Goal: Navigation & Orientation: Find specific page/section

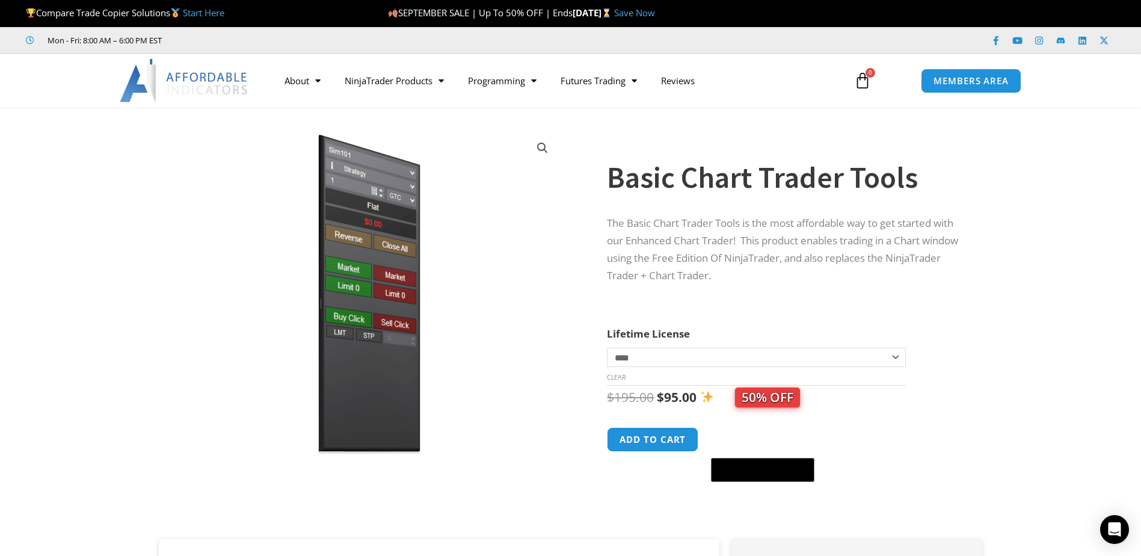
drag, startPoint x: 0, startPoint y: 0, endPoint x: 206, endPoint y: 81, distance: 221.4
click at [206, 81] on img at bounding box center [184, 80] width 129 height 43
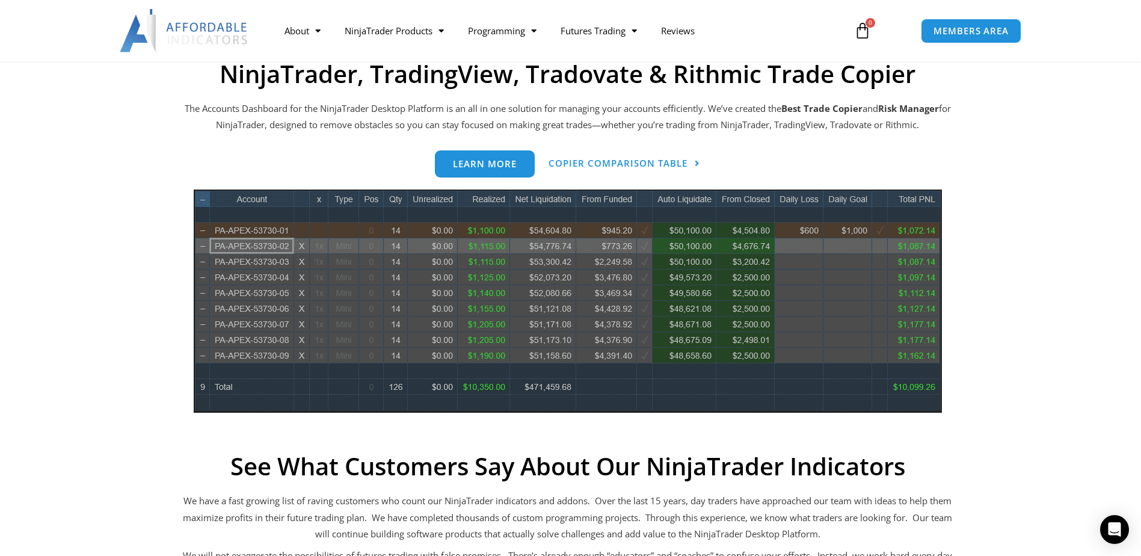
scroll to position [541, 0]
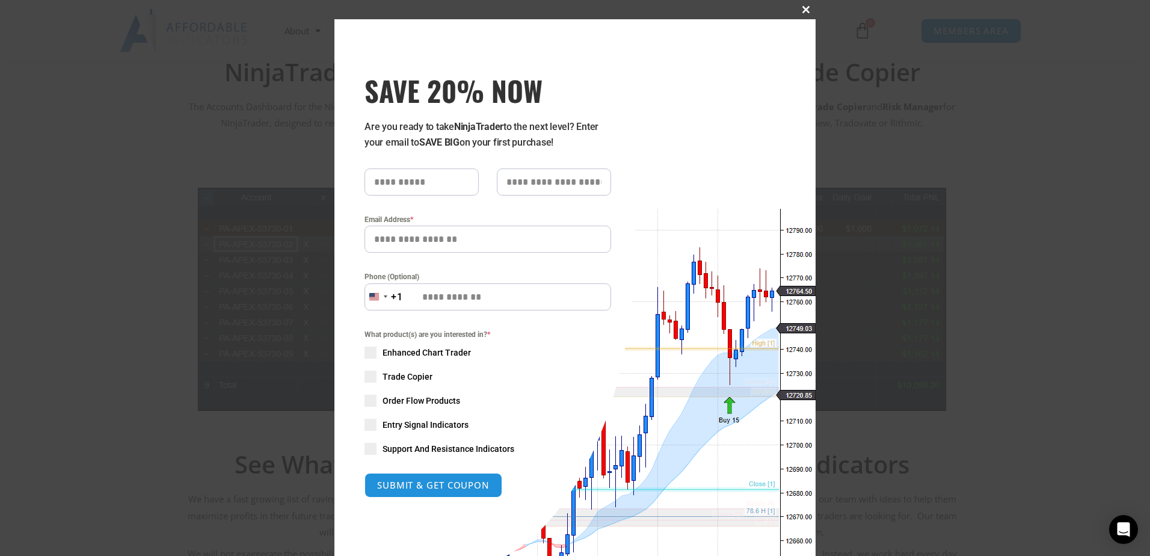
click at [803, 9] on span "SAVE 20% NOW popup" at bounding box center [805, 9] width 19 height 7
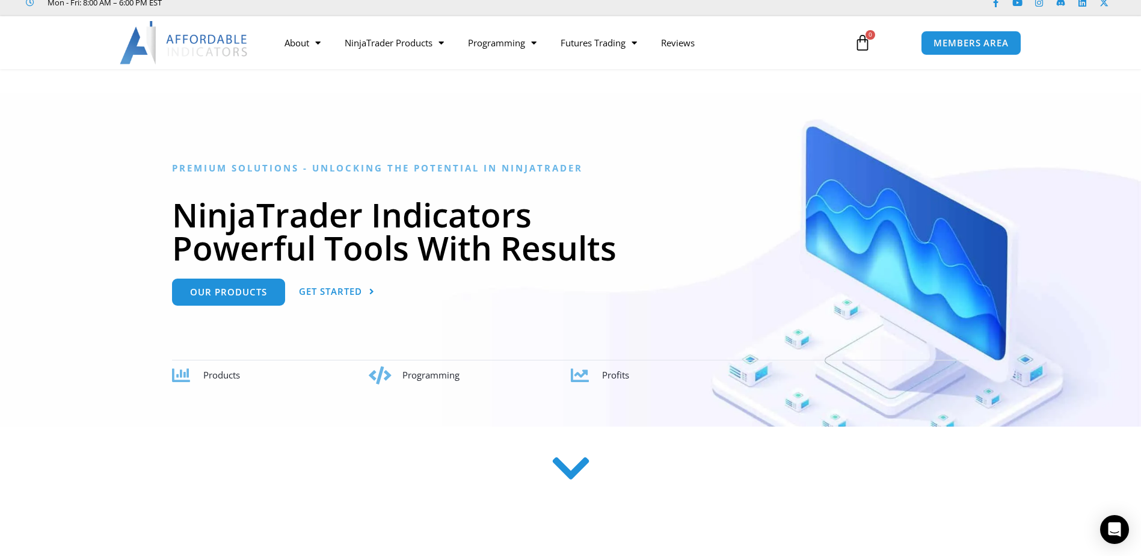
scroll to position [0, 0]
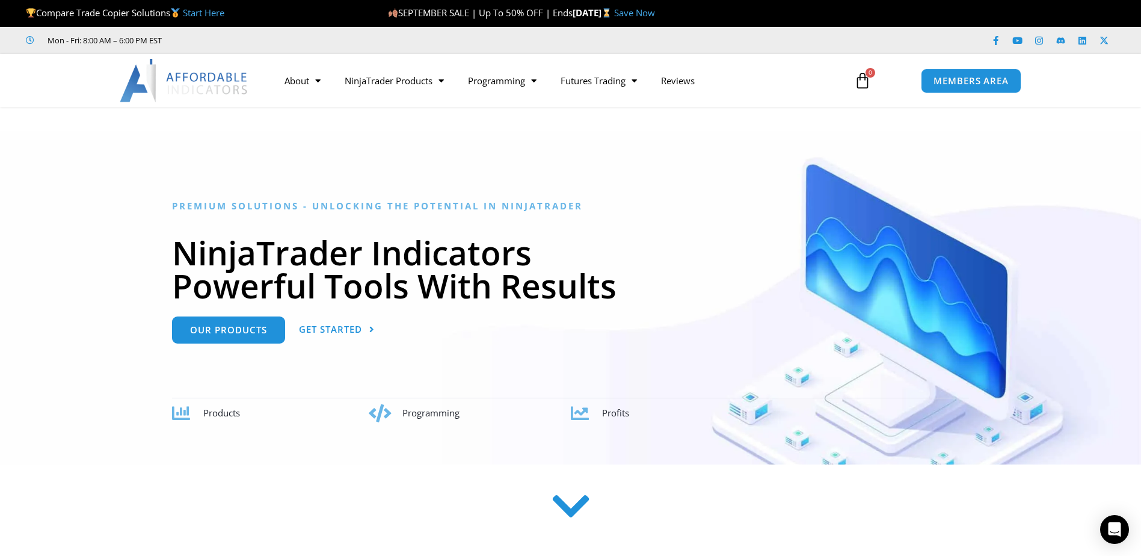
click at [564, 508] on icon at bounding box center [570, 506] width 43 height 43
click at [259, 241] on h1 "NinjaTrader Indicators Powerful Tools With Results" at bounding box center [570, 269] width 797 height 66
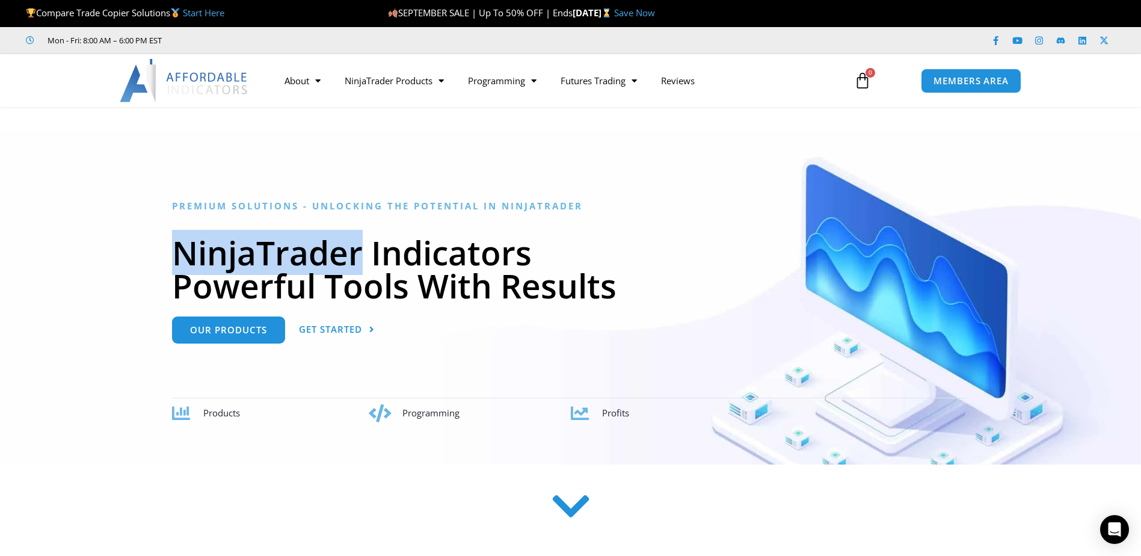
click at [259, 241] on h1 "NinjaTrader Indicators Powerful Tools With Results" at bounding box center [570, 269] width 797 height 66
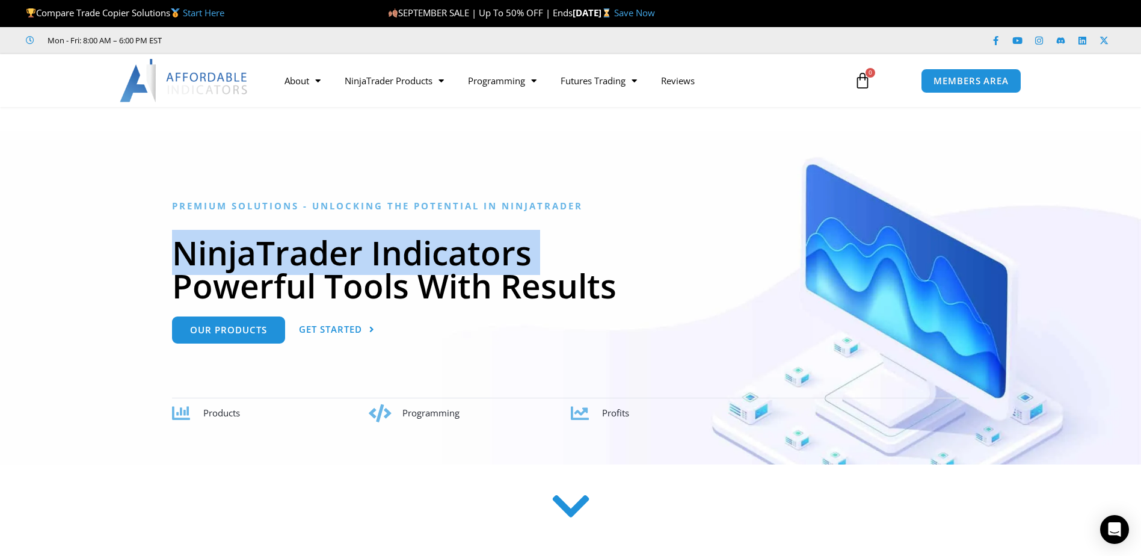
drag, startPoint x: 464, startPoint y: 282, endPoint x: 471, endPoint y: 256, distance: 27.6
click at [465, 280] on h1 "NinjaTrader Indicators Powerful Tools With Results" at bounding box center [570, 269] width 797 height 66
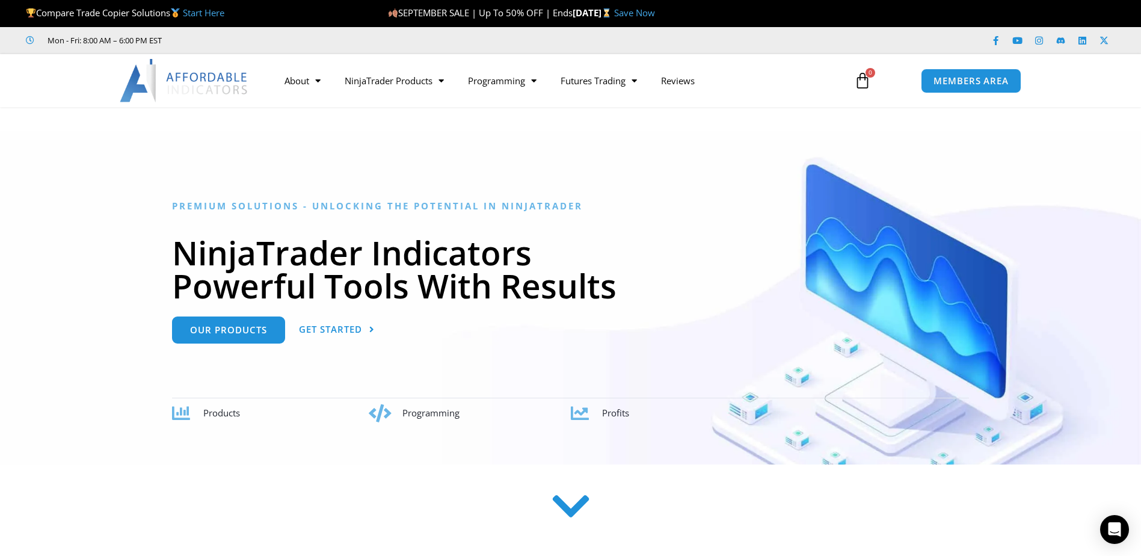
click at [538, 242] on h1 "NinjaTrader Indicators Powerful Tools With Results" at bounding box center [570, 269] width 797 height 66
